Goal: Task Accomplishment & Management: Use online tool/utility

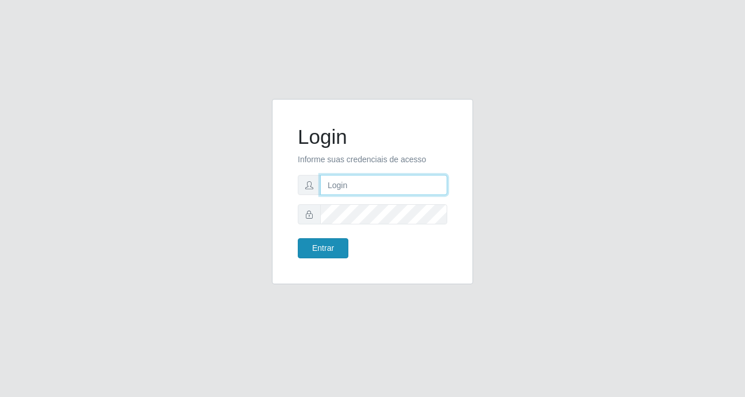
type input "Yohanna@bessa"
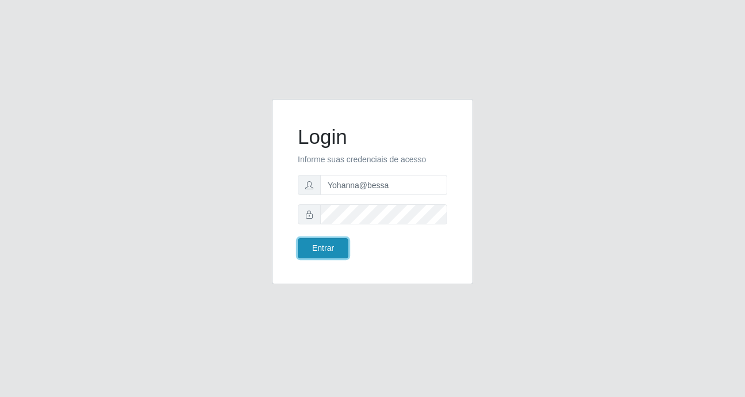
click at [328, 244] on button "Entrar" at bounding box center [323, 248] width 51 height 20
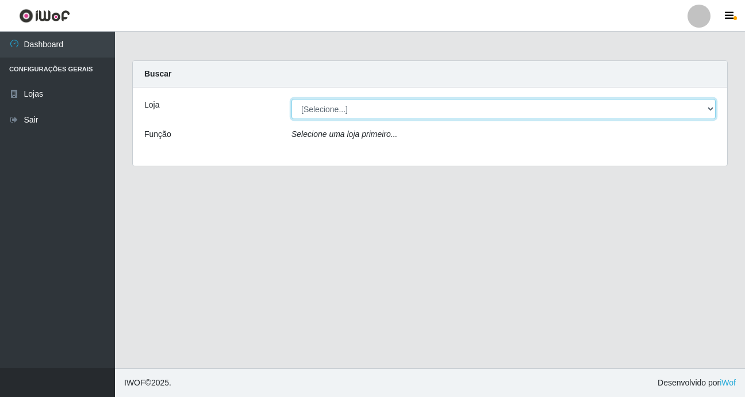
click at [709, 109] on select "[Selecione...] Bemais Supermercados - B9 Bessa" at bounding box center [503, 109] width 424 height 20
select select "410"
click at [291, 99] on select "[Selecione...] Bemais Supermercados - B9 Bessa" at bounding box center [503, 109] width 424 height 20
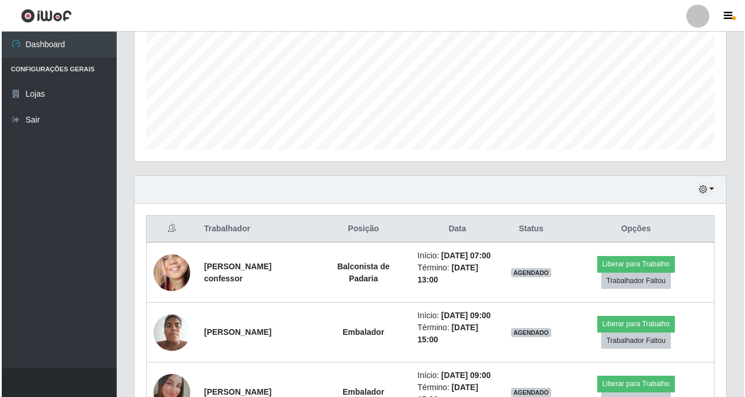
scroll to position [345, 0]
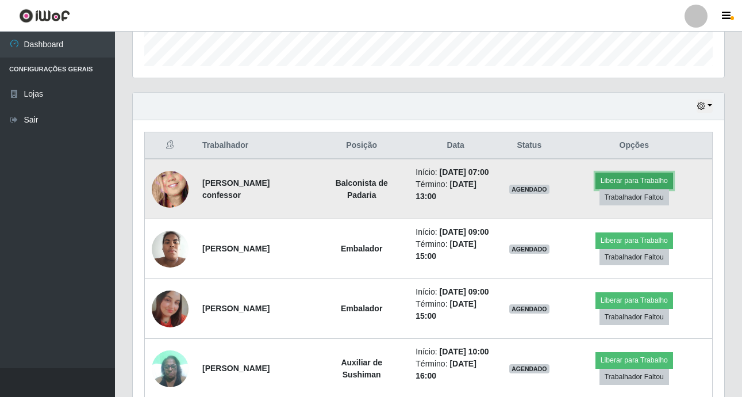
click at [637, 182] on button "Liberar para Trabalho" at bounding box center [635, 180] width 78 height 16
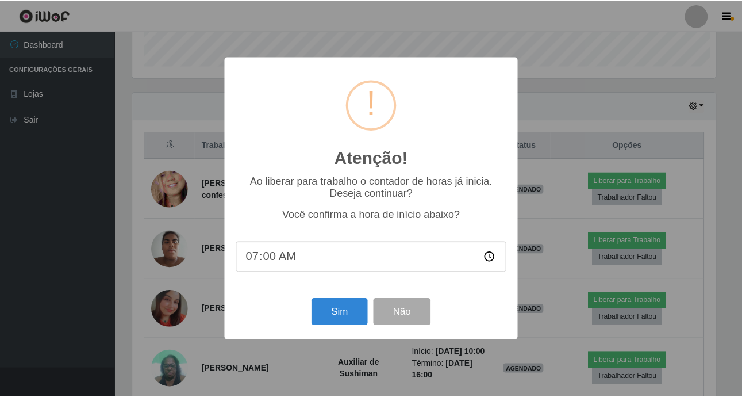
scroll to position [239, 586]
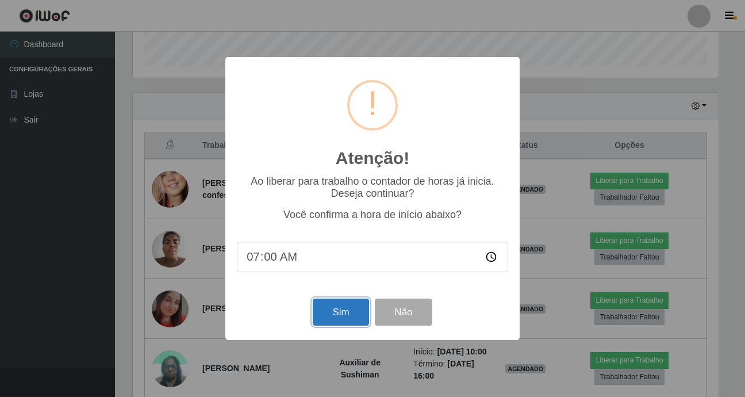
click at [327, 318] on button "Sim" at bounding box center [341, 311] width 56 height 27
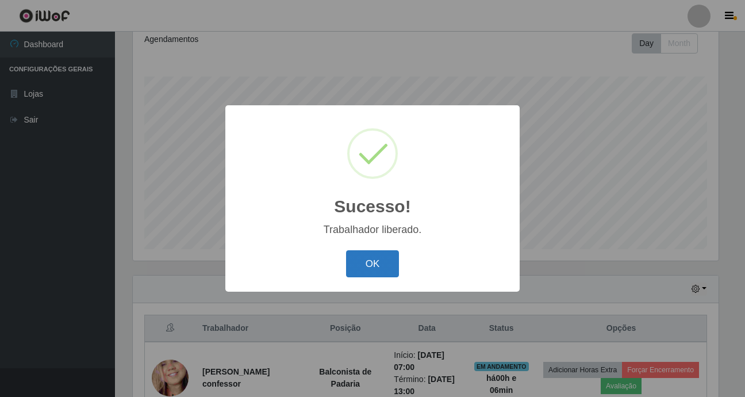
click at [374, 270] on button "OK" at bounding box center [372, 263] width 53 height 27
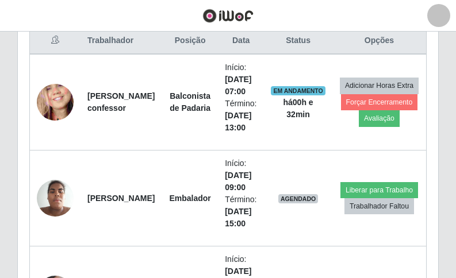
scroll to position [239, 420]
